Goal: Task Accomplishment & Management: Use online tool/utility

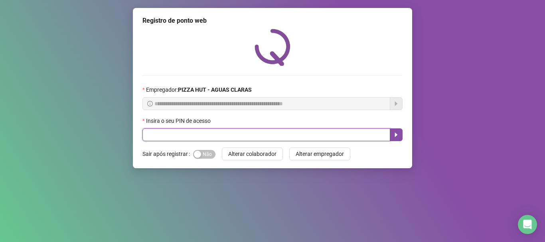
click at [160, 136] on input "text" at bounding box center [266, 135] width 248 height 13
type input "*****"
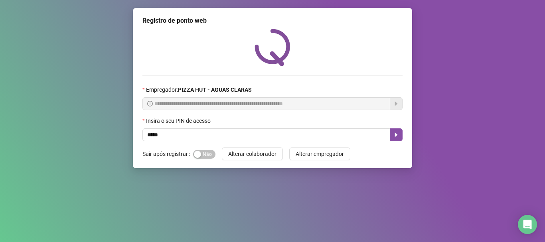
click at [206, 149] on div "Sim Não" at bounding box center [204, 154] width 22 height 13
click at [206, 154] on span "Sim Não" at bounding box center [204, 154] width 22 height 9
click at [212, 142] on div "**********" at bounding box center [272, 88] width 279 height 160
click at [396, 134] on icon "caret-right" at bounding box center [396, 135] width 3 height 4
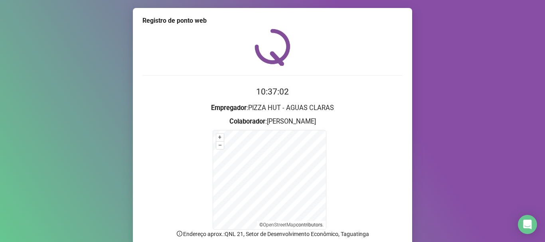
click at [209, 176] on form "+ – ⇧ › © OpenStreetMap contributors." at bounding box center [272, 180] width 260 height 100
click at [208, 176] on form "+ – ⇧ › © OpenStreetMap contributors." at bounding box center [272, 180] width 260 height 100
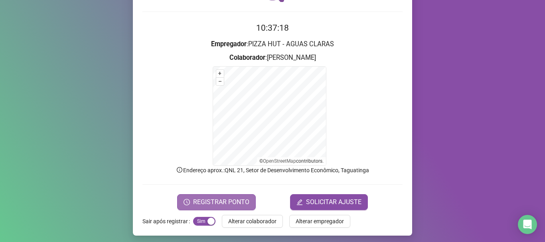
scroll to position [67, 0]
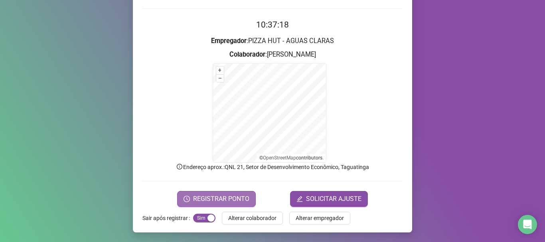
click at [204, 198] on span "REGISTRAR PONTO" at bounding box center [221, 199] width 56 height 10
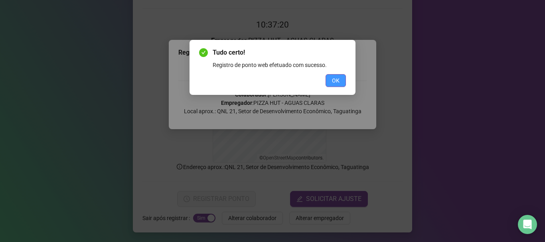
click at [332, 83] on span "OK" at bounding box center [336, 80] width 8 height 9
